Goal: Navigation & Orientation: Find specific page/section

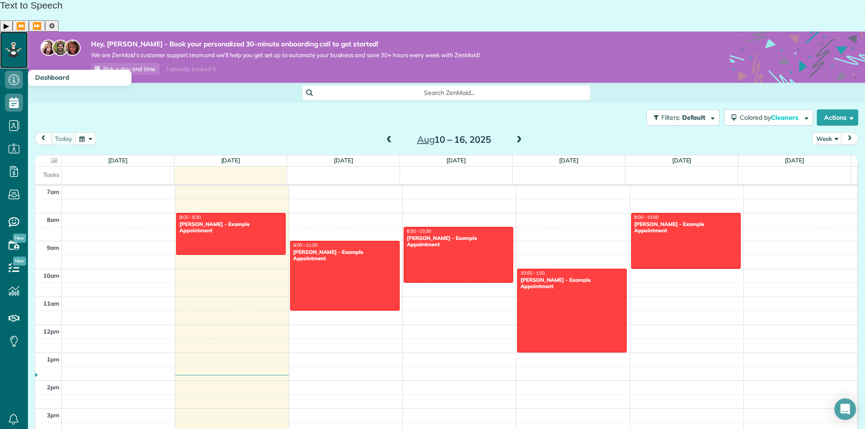
click at [12, 42] on icon at bounding box center [13, 49] width 16 height 15
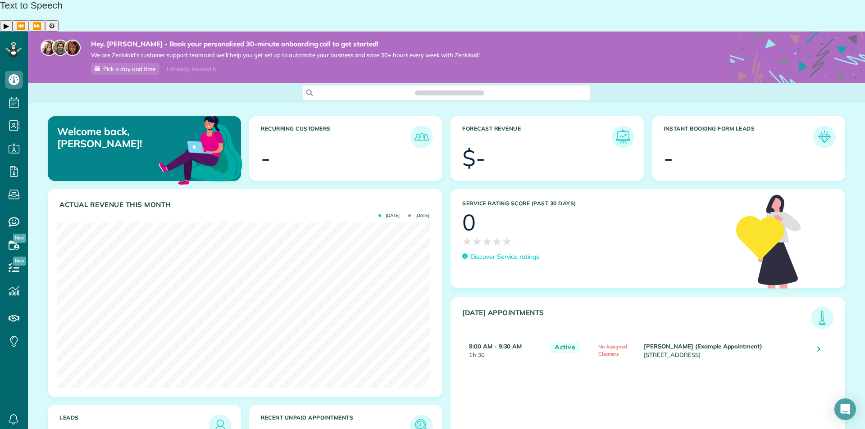
scroll to position [37, 0]
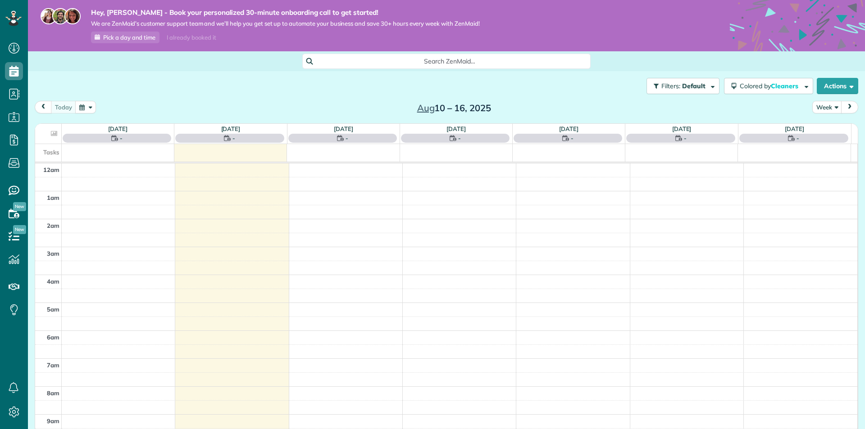
scroll to position [196, 0]
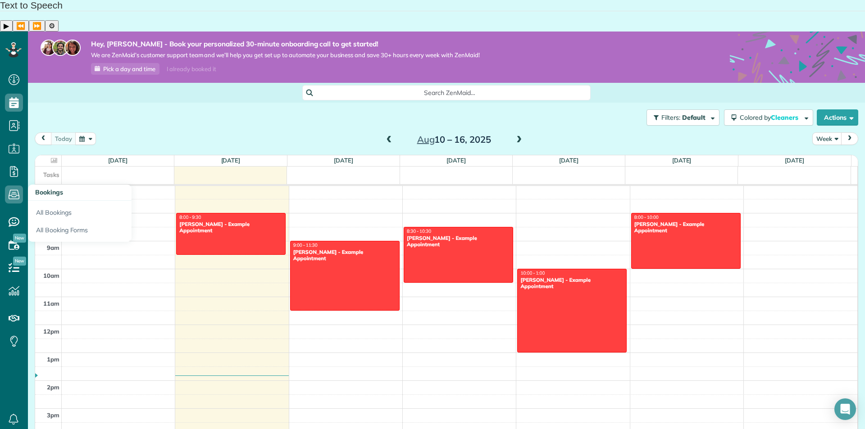
click at [55, 188] on span "Bookings" at bounding box center [49, 192] width 28 height 8
click at [44, 188] on span "Bookings" at bounding box center [49, 192] width 28 height 8
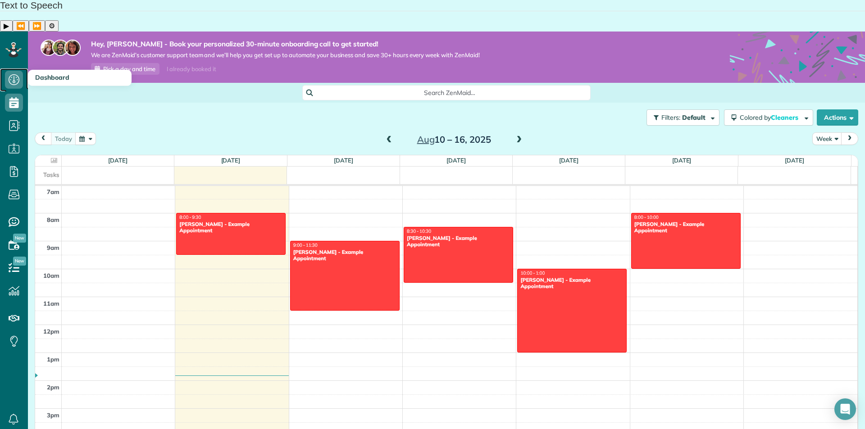
click at [14, 71] on icon at bounding box center [14, 80] width 18 height 18
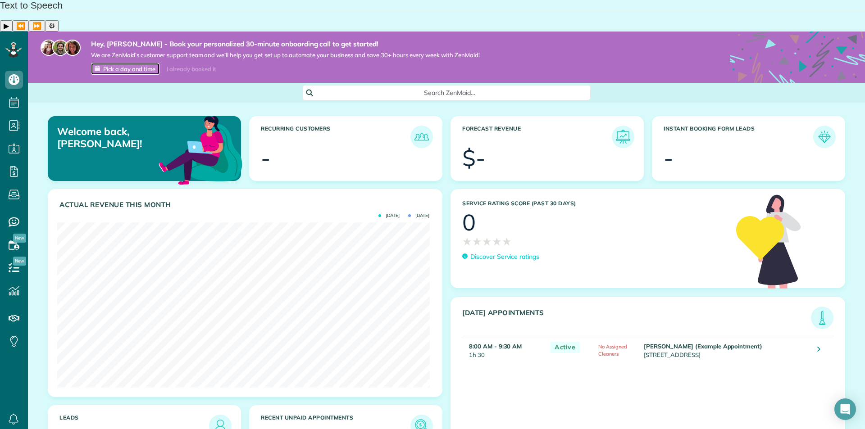
click at [131, 65] on span "Pick a day and time" at bounding box center [129, 68] width 52 height 7
click at [207, 64] on div "I already booked it" at bounding box center [191, 69] width 60 height 11
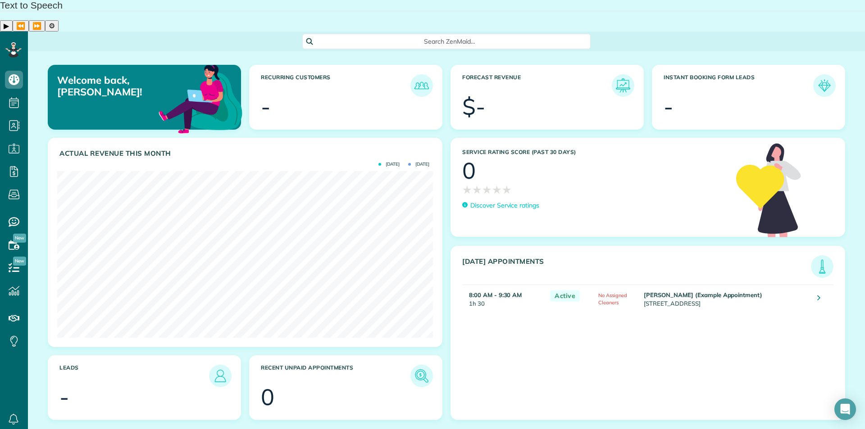
scroll to position [167, 376]
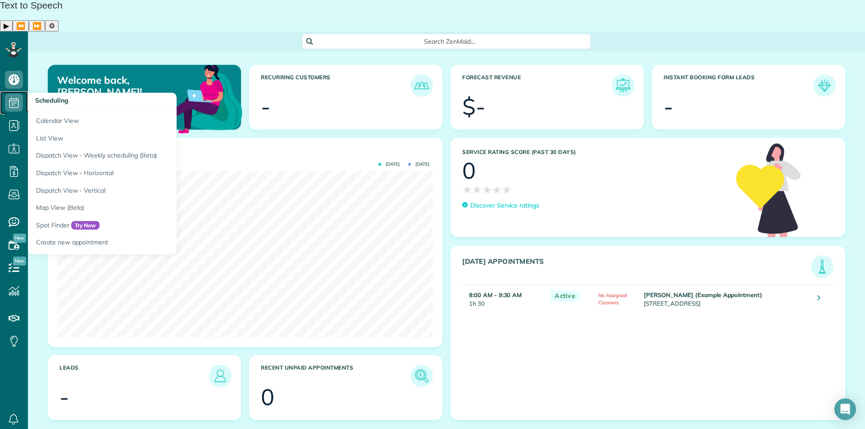
click at [18, 97] on use at bounding box center [13, 102] width 9 height 11
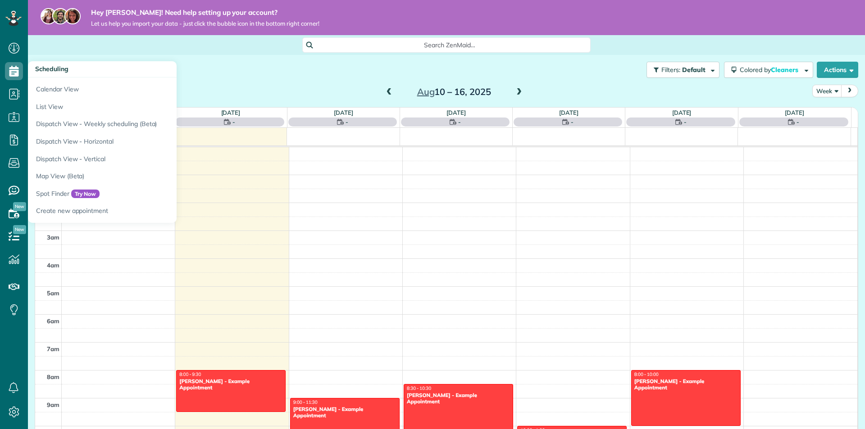
scroll to position [196, 0]
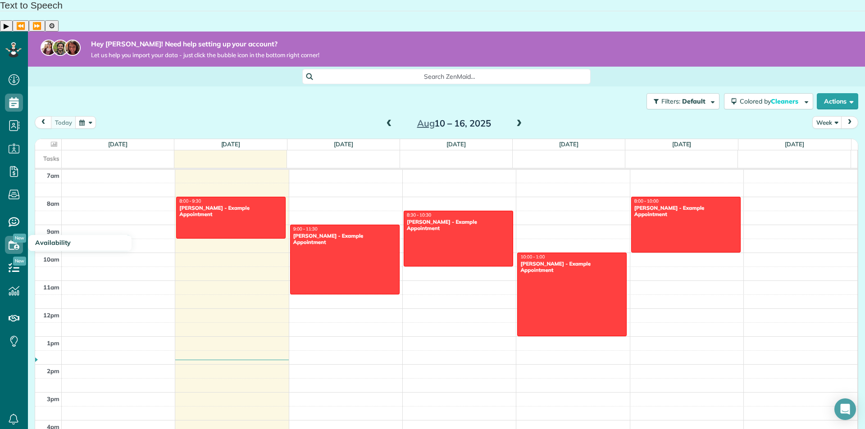
click at [48, 239] on span "Availability" at bounding box center [53, 243] width 36 height 8
click at [14, 240] on use at bounding box center [14, 244] width 11 height 9
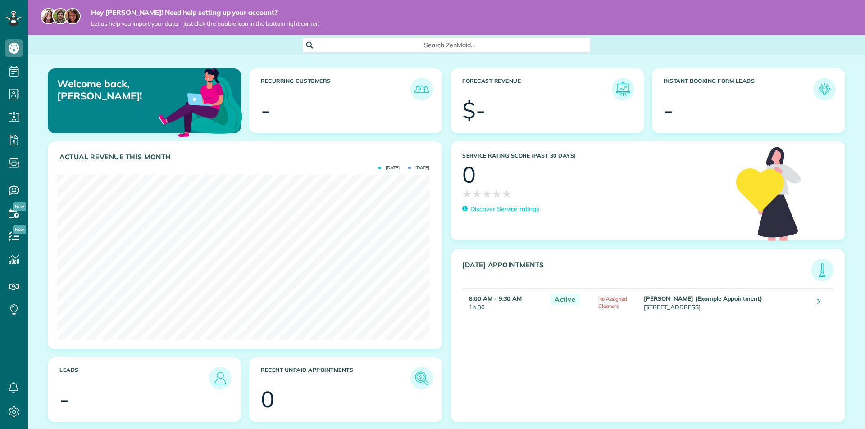
scroll to position [165, 372]
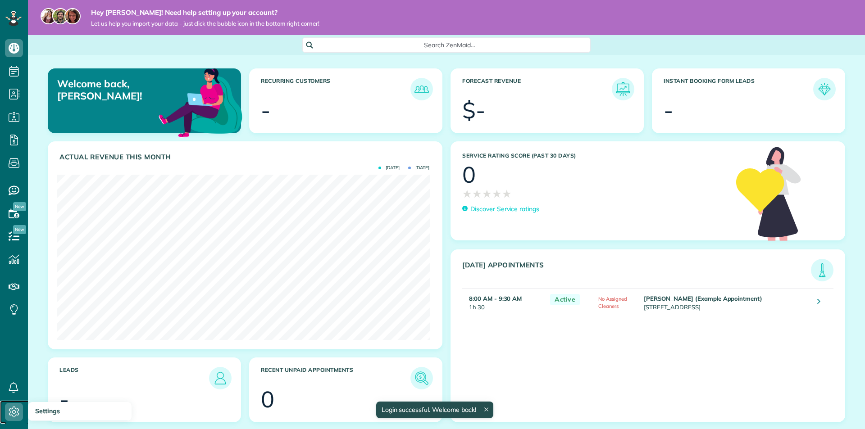
scroll to position [165, 372]
